Goal: Information Seeking & Learning: Learn about a topic

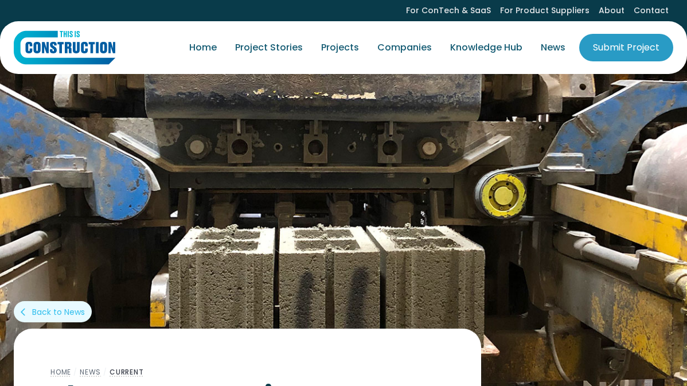
scroll to position [370, 0]
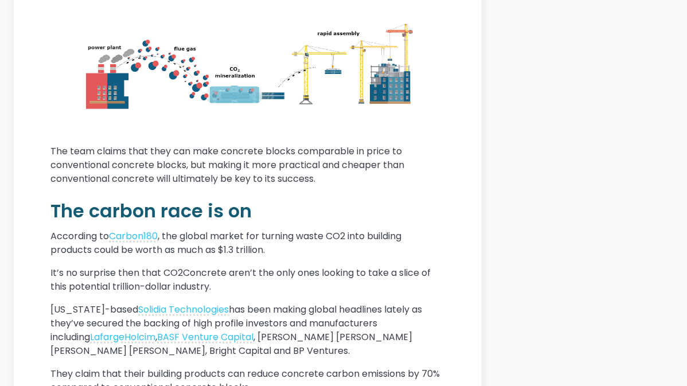
scroll to position [2432, 0]
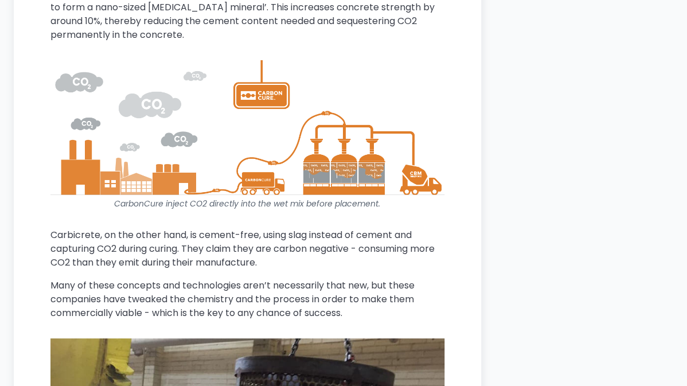
scroll to position [3298, 0]
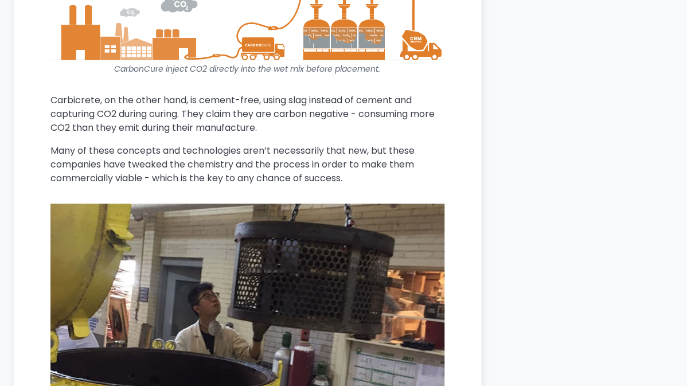
click at [245, 157] on div "Innovative companies and universities are successfully converting CO2 into buil…" at bounding box center [247, 23] width 394 height 5624
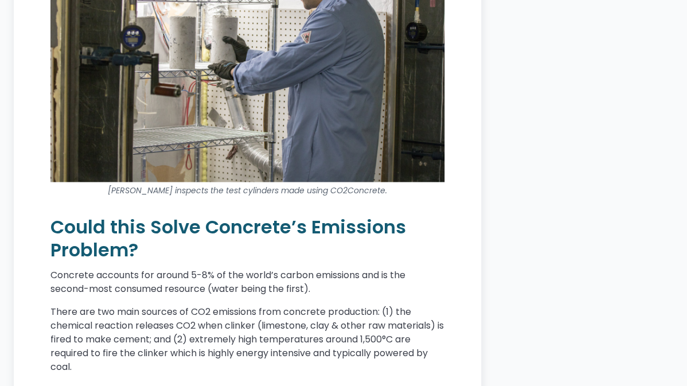
scroll to position [4091, 0]
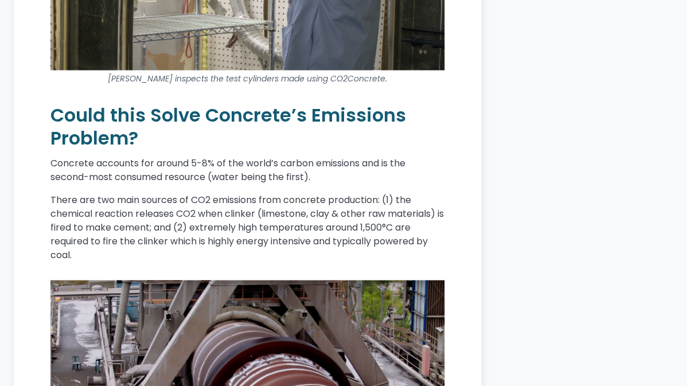
click at [245, 157] on p "Concrete accounts for around 5-8% of the world’s carbon emissions and is the se…" at bounding box center [247, 170] width 394 height 28
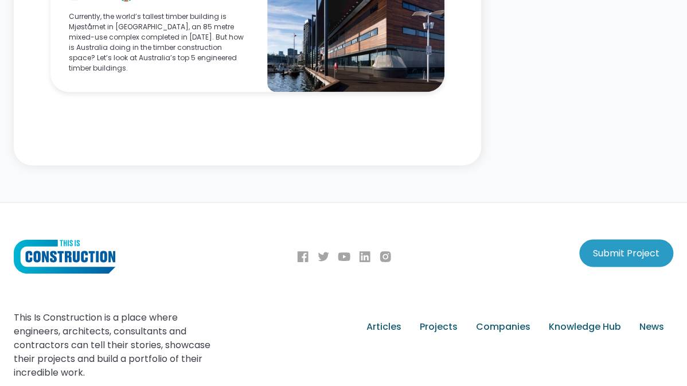
click at [245, 73] on p "Currently, the world’s tallest timber building is Mjøstårnet in [GEOGRAPHIC_DAT…" at bounding box center [159, 42] width 180 height 62
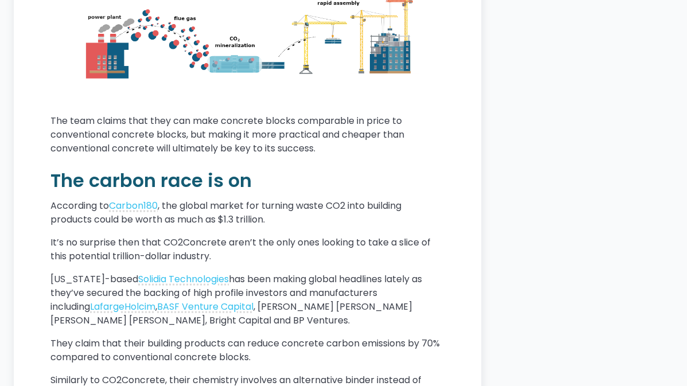
scroll to position [2454, 0]
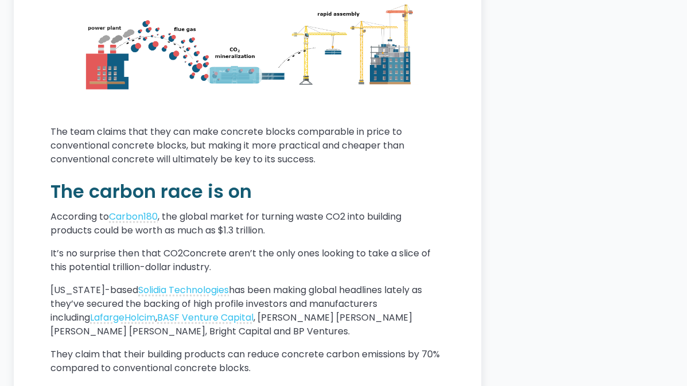
click at [259, 50] on img at bounding box center [247, 46] width 394 height 122
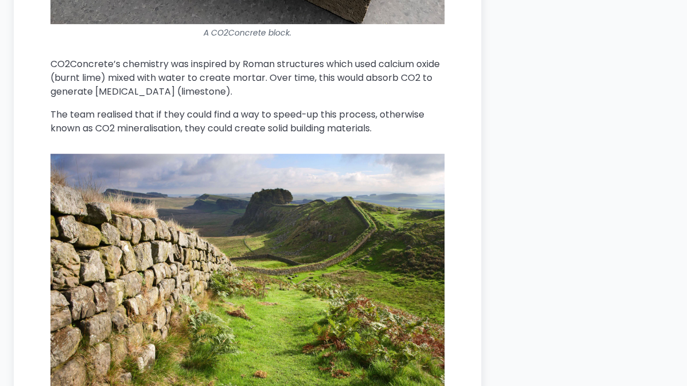
click at [394, 135] on p "The team realised that if they could find a way to speed-up this process, other…" at bounding box center [247, 122] width 394 height 28
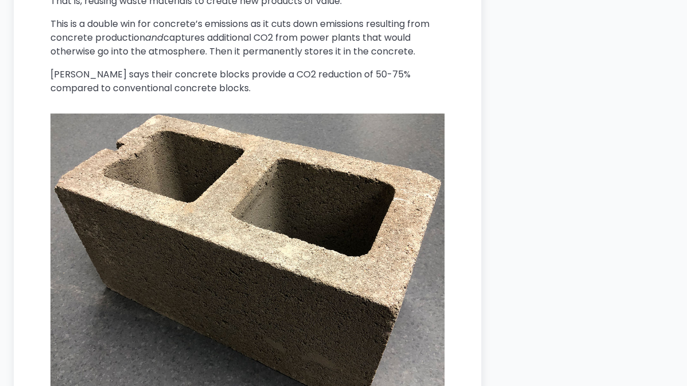
click at [394, 59] on p "This is a double win for concrete’s emissions as it cuts down emissions resulti…" at bounding box center [247, 37] width 394 height 41
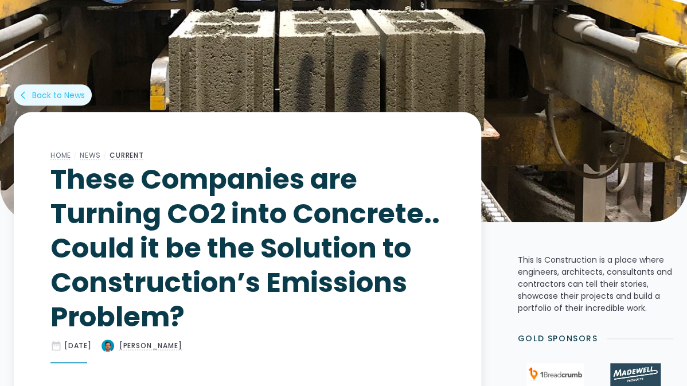
click at [394, 165] on h1 "These Companies are Turning CO2 into Concrete.. Could it be the Solution to Con…" at bounding box center [247, 248] width 394 height 172
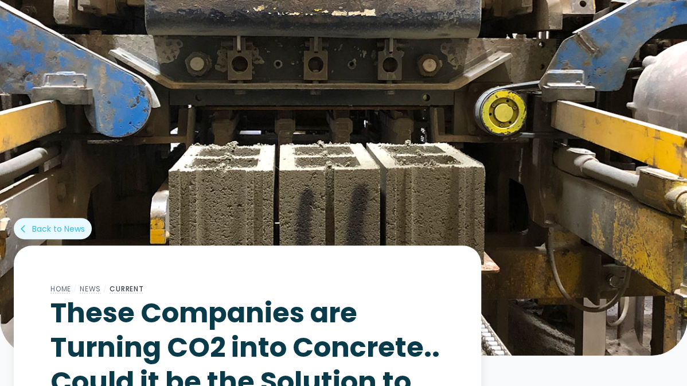
click at [394, 165] on img at bounding box center [343, 155] width 687 height 402
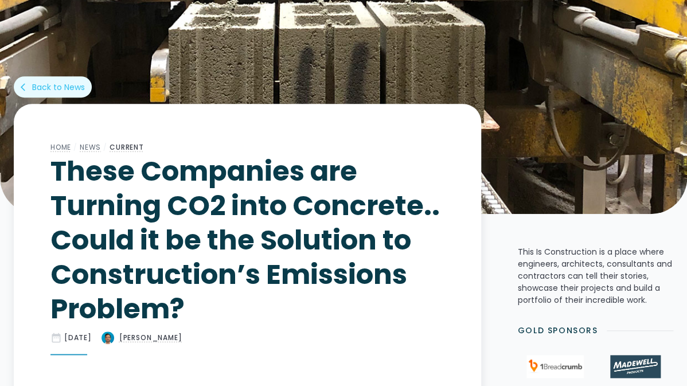
scroll to position [248, 0]
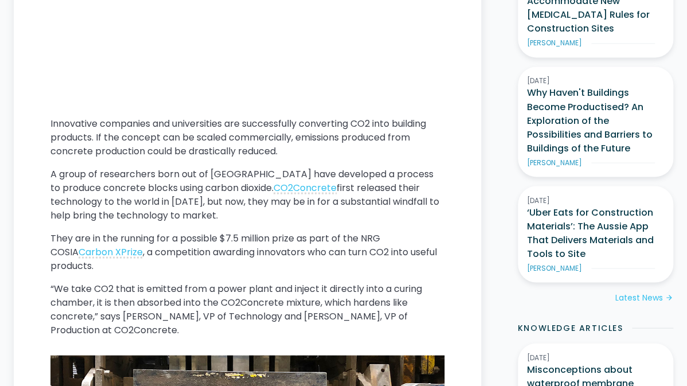
click at [394, 167] on p "A group of researchers born out of [GEOGRAPHIC_DATA] have developed a process t…" at bounding box center [247, 194] width 394 height 55
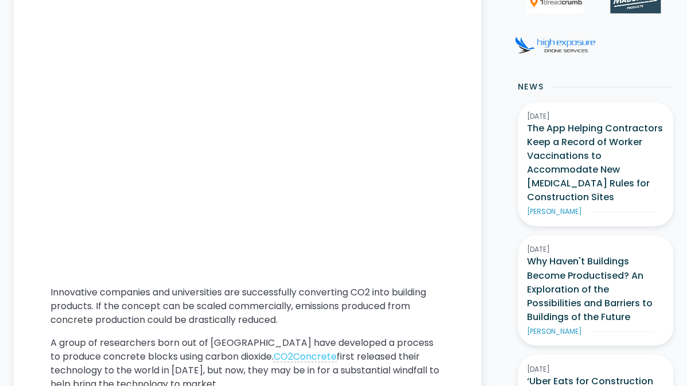
scroll to position [569, 0]
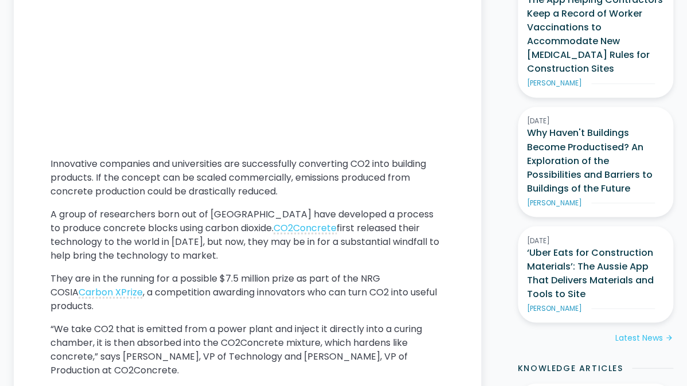
click at [394, 165] on p "Innovative companies and universities are successfully converting CO2 into buil…" at bounding box center [247, 177] width 394 height 41
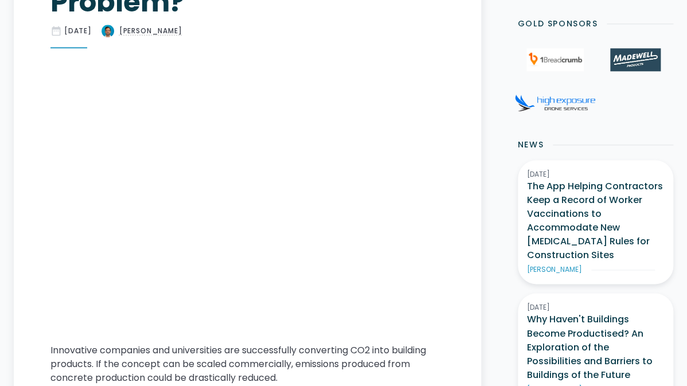
scroll to position [532, 0]
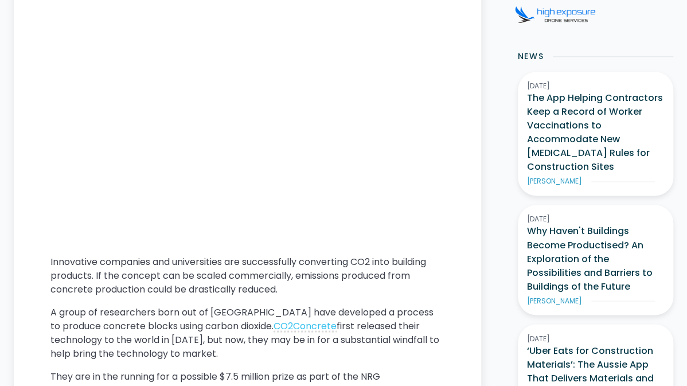
click at [351, 255] on p "Innovative companies and universities are successfully converting CO2 into buil…" at bounding box center [247, 275] width 394 height 41
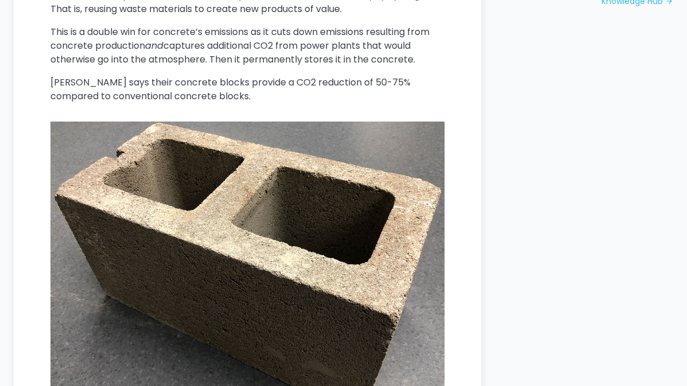
click at [351, 221] on img at bounding box center [247, 270] width 394 height 296
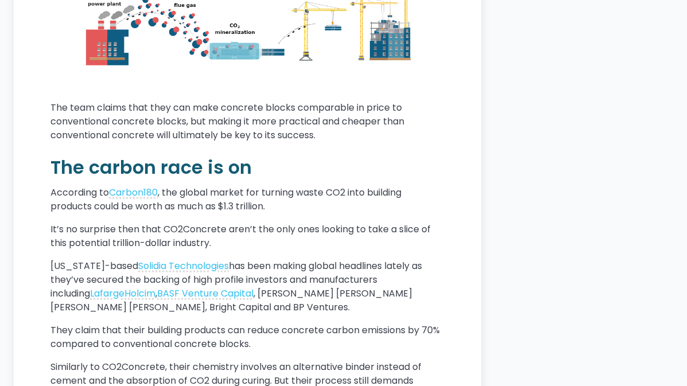
click at [351, 259] on p "[US_STATE]-based Solidia Technologies has been making global headlines lately a…" at bounding box center [247, 286] width 394 height 55
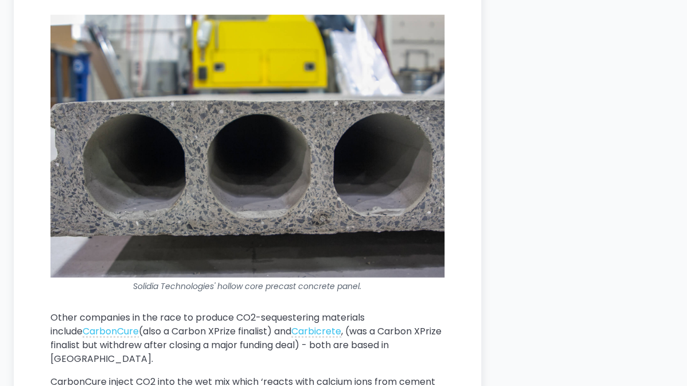
scroll to position [2884, 0]
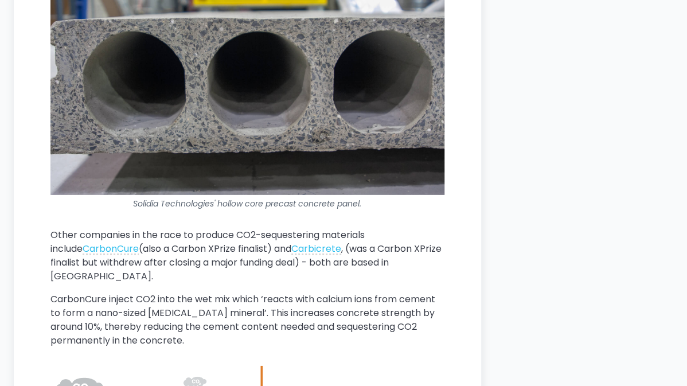
click at [351, 228] on p "Other companies in the race to produce CO2-sequestering materials include Carbo…" at bounding box center [247, 255] width 394 height 55
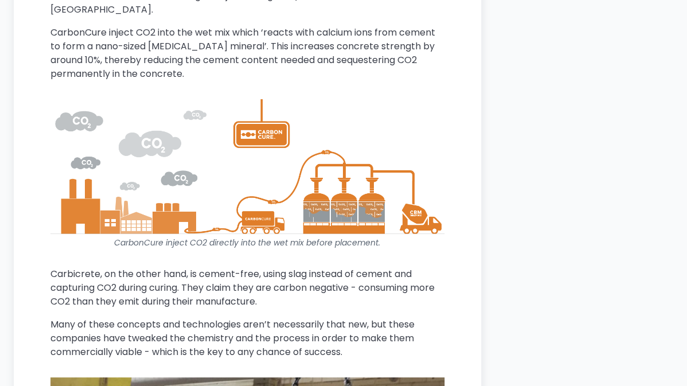
scroll to position [3237, 0]
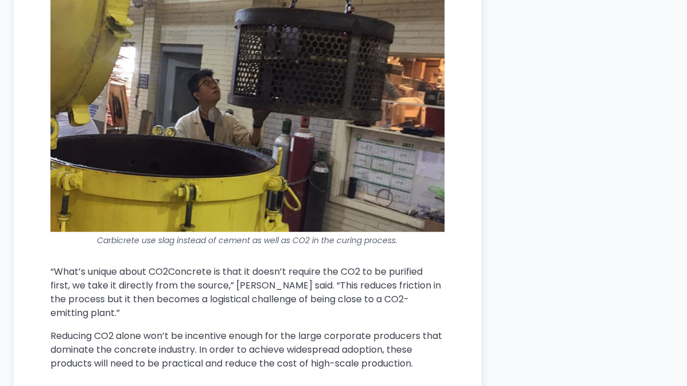
click at [365, 73] on img at bounding box center [247, 111] width 394 height 242
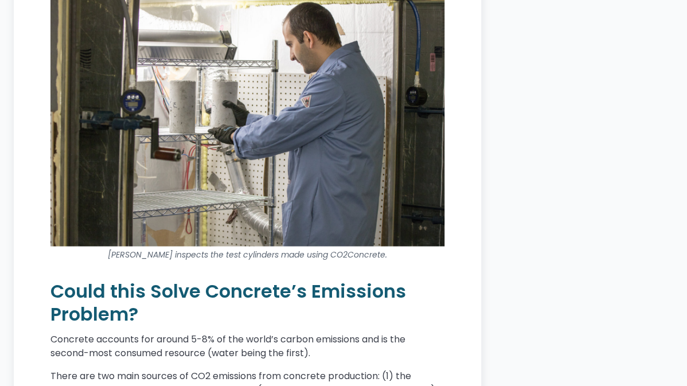
click at [365, 73] on img at bounding box center [247, 114] width 394 height 263
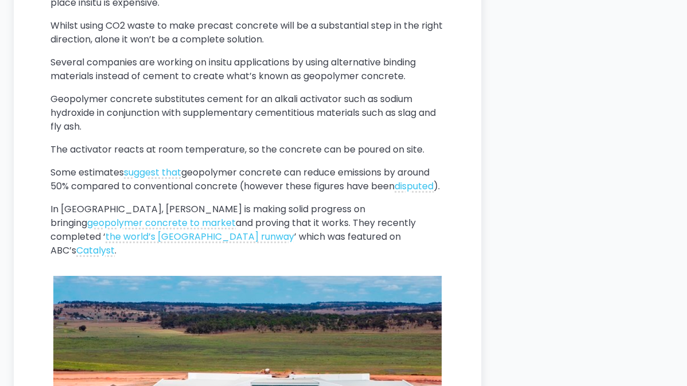
scroll to position [4854, 0]
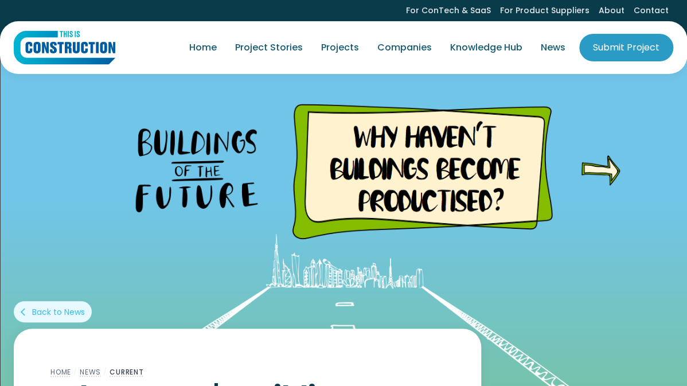
click at [245, 157] on img at bounding box center [343, 238] width 687 height 402
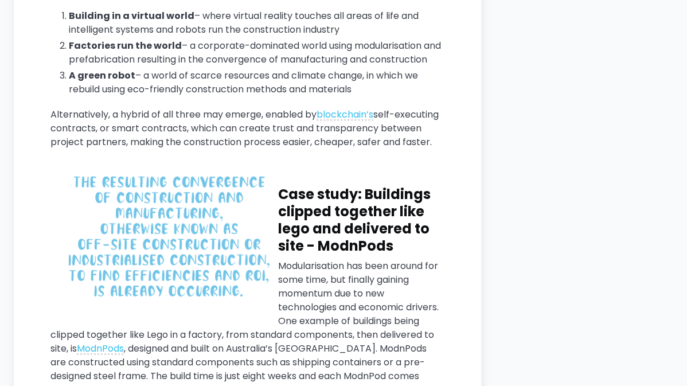
scroll to position [2859, 0]
